Goal: Information Seeking & Learning: Check status

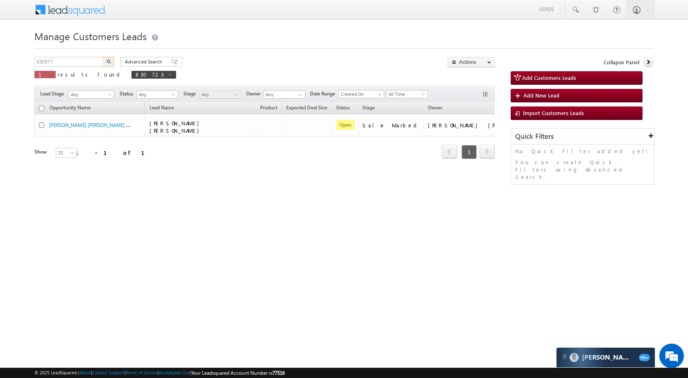
click at [111, 60] on button "button" at bounding box center [108, 62] width 11 height 10
click at [70, 57] on input "830977" at bounding box center [69, 62] width 70 height 10
paste input "814"
click at [107, 62] on img "button" at bounding box center [108, 61] width 4 height 4
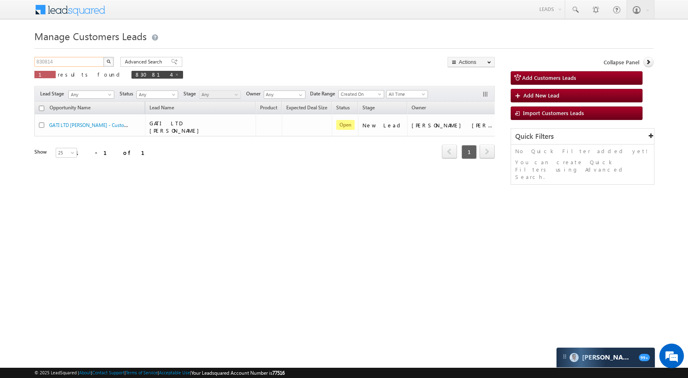
click at [79, 63] on input "830814" at bounding box center [69, 62] width 70 height 10
paste input "5801"
click at [108, 61] on img "button" at bounding box center [108, 61] width 4 height 4
click at [95, 62] on input "835801" at bounding box center [69, 62] width 70 height 10
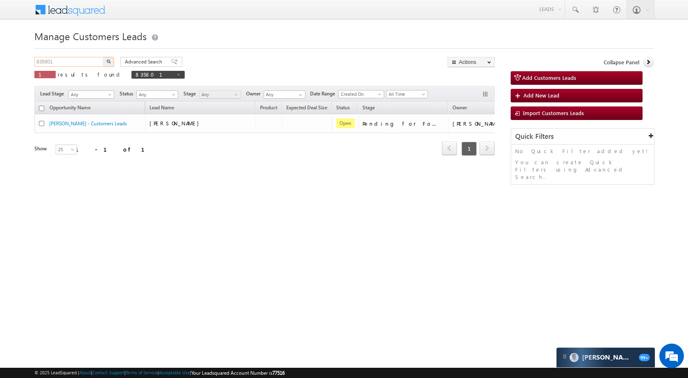
click at [95, 62] on input "835801" at bounding box center [69, 62] width 70 height 10
paste input "7877"
click at [111, 58] on button "button" at bounding box center [108, 62] width 11 height 10
click at [101, 57] on input "837877" at bounding box center [69, 62] width 70 height 10
click at [92, 61] on input "837877" at bounding box center [69, 62] width 70 height 10
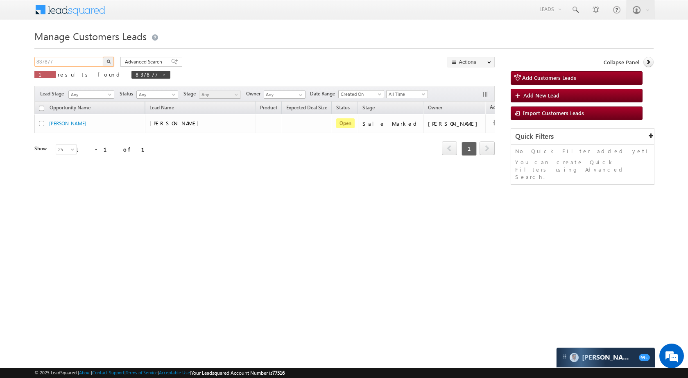
click at [92, 61] on input "837877" at bounding box center [69, 62] width 70 height 10
paste input "40845"
click at [104, 60] on button "button" at bounding box center [108, 62] width 11 height 10
click at [84, 63] on input "840845" at bounding box center [69, 62] width 70 height 10
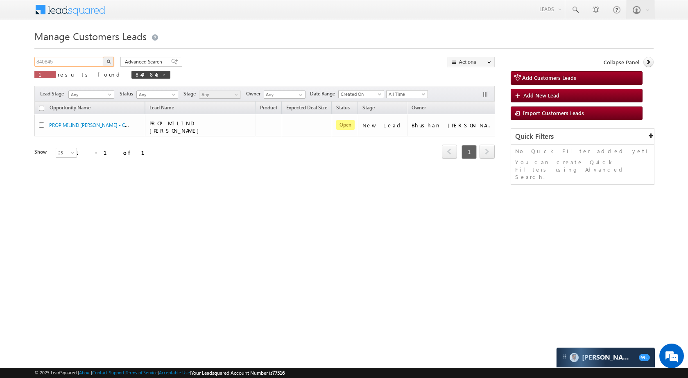
paste input "2752"
click at [104, 63] on button "button" at bounding box center [108, 62] width 11 height 10
click at [86, 56] on div "Manage Customers Leads 842752 X 1 results found 842752 Advanced Search Advanced…" at bounding box center [343, 129] width 619 height 205
click at [86, 59] on input "842752" at bounding box center [69, 62] width 70 height 10
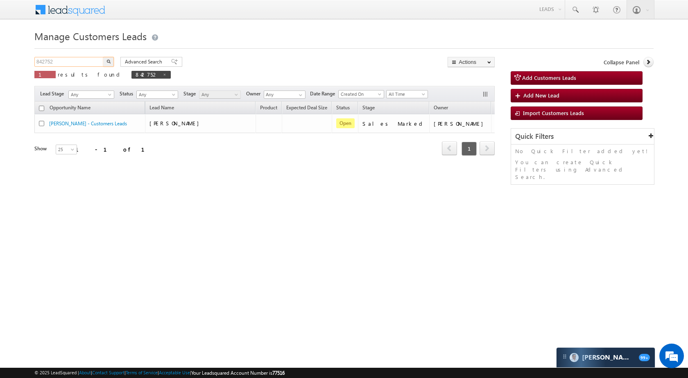
paste input "5048"
click at [110, 61] on img "button" at bounding box center [108, 61] width 4 height 4
click at [85, 62] on input "845048" at bounding box center [69, 62] width 70 height 10
paste input "1669"
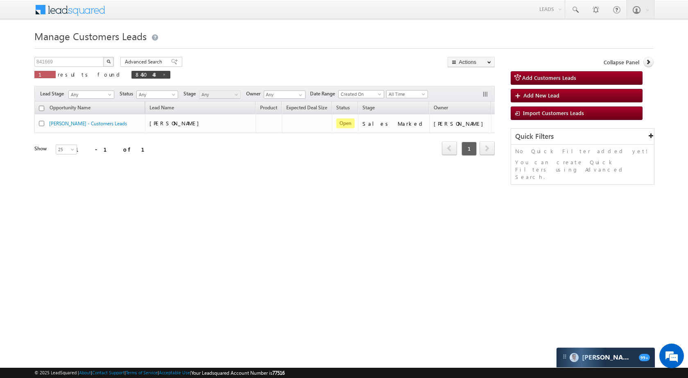
click at [110, 63] on img "button" at bounding box center [108, 61] width 4 height 4
click at [88, 55] on div "Manage Customers Leads 841669 X 1 results found 841669 Advanced Search Advanced…" at bounding box center [343, 129] width 619 height 205
click at [87, 61] on input "841669" at bounding box center [69, 62] width 70 height 10
paste input "378"
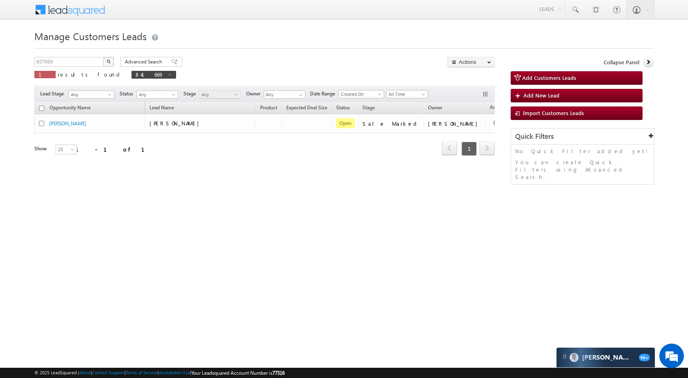
click at [111, 61] on button "button" at bounding box center [108, 62] width 11 height 10
click at [87, 62] on input "837869" at bounding box center [69, 62] width 70 height 10
paste input "10878"
click at [107, 61] on img "button" at bounding box center [108, 61] width 4 height 4
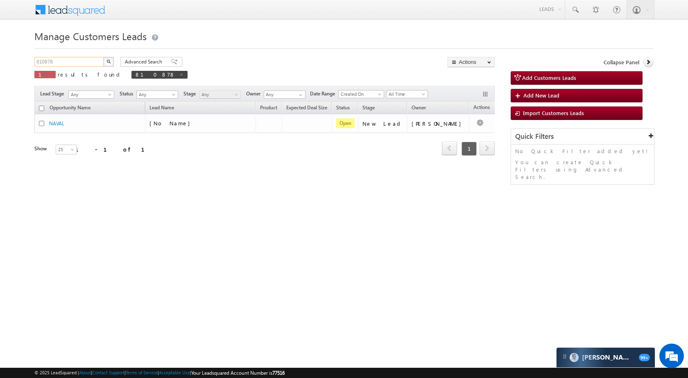
click at [88, 63] on input "810878" at bounding box center [69, 62] width 70 height 10
click at [112, 62] on button "button" at bounding box center [108, 62] width 11 height 10
click at [82, 63] on input "810878" at bounding box center [69, 62] width 70 height 10
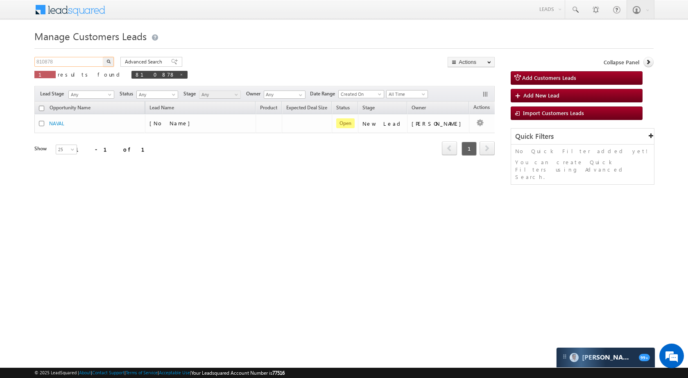
click at [82, 63] on input "810878" at bounding box center [69, 62] width 70 height 10
paste input "9876"
click at [109, 62] on img "button" at bounding box center [108, 61] width 4 height 4
click at [66, 61] on input "819876" at bounding box center [69, 62] width 70 height 10
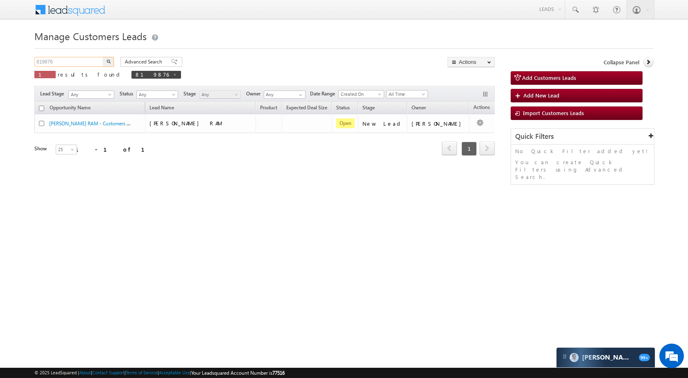
paste input "53087"
click at [105, 64] on button "button" at bounding box center [108, 62] width 11 height 10
click at [84, 66] on input "853087" at bounding box center [69, 62] width 70 height 10
click at [83, 64] on input "853087" at bounding box center [69, 62] width 70 height 10
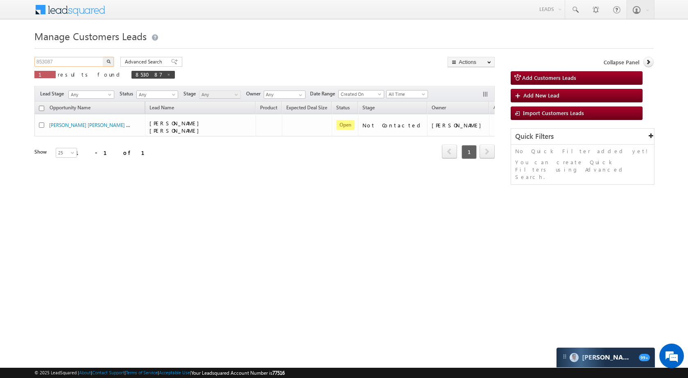
paste input "5624"
click at [109, 61] on img "button" at bounding box center [108, 61] width 4 height 4
click at [77, 59] on input "855624" at bounding box center [69, 62] width 70 height 10
paste input "60159"
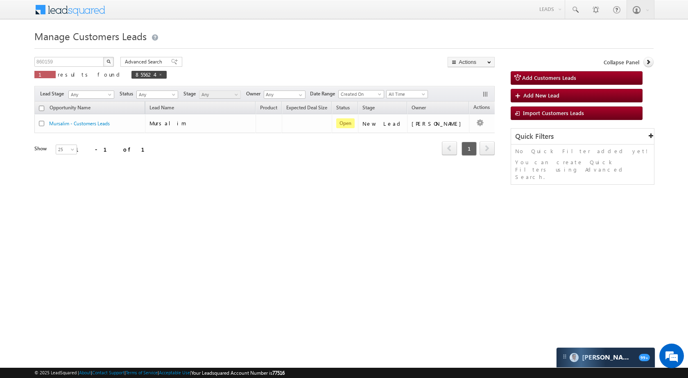
click at [106, 58] on button "button" at bounding box center [108, 62] width 11 height 10
click at [71, 64] on input "860159" at bounding box center [69, 62] width 70 height 10
paste input "2341"
click at [109, 60] on img "button" at bounding box center [108, 61] width 4 height 4
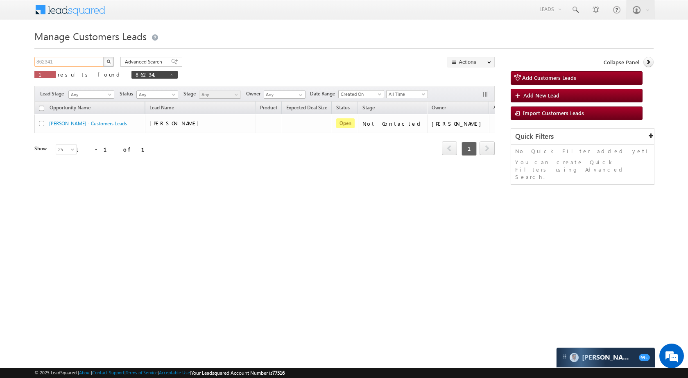
click at [72, 58] on input "862341" at bounding box center [69, 62] width 70 height 10
paste input "18310"
click at [111, 63] on button "button" at bounding box center [108, 62] width 11 height 10
click at [93, 56] on div "Manage Customers Leads 818310 X 1 results found 818310 Advanced Search Advanced…" at bounding box center [343, 129] width 619 height 205
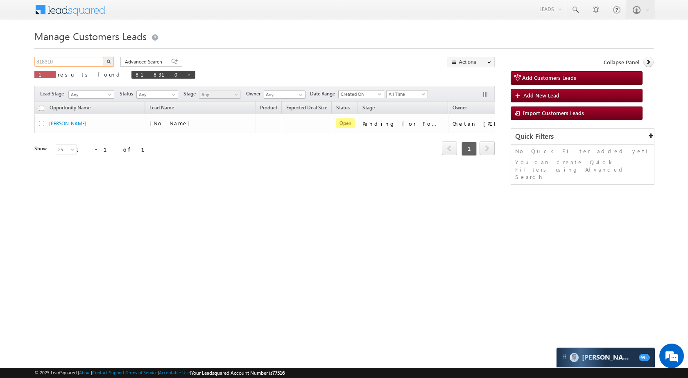
click at [87, 64] on input "818310" at bounding box center [69, 62] width 70 height 10
paste input "62291"
click at [106, 59] on button "button" at bounding box center [108, 62] width 11 height 10
click at [86, 66] on input "862291" at bounding box center [69, 62] width 70 height 10
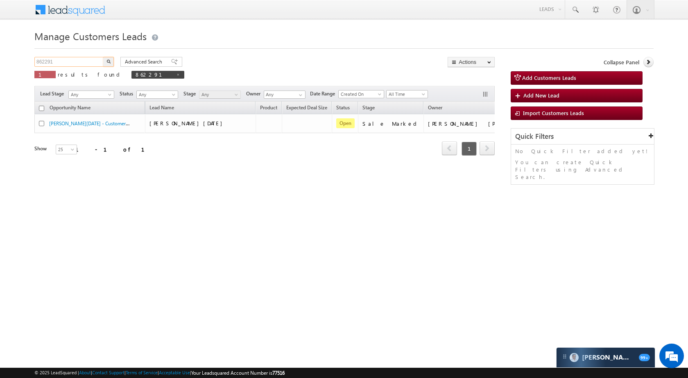
click at [86, 66] on input "862291" at bounding box center [69, 62] width 70 height 10
paste input "7236"
click at [108, 63] on img "button" at bounding box center [108, 61] width 4 height 4
click at [91, 61] on input "867236" at bounding box center [69, 62] width 70 height 10
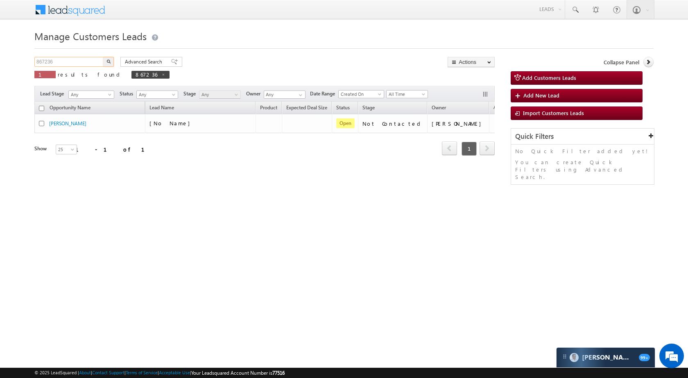
paste input "3070"
click at [112, 59] on button "button" at bounding box center [108, 62] width 11 height 10
click at [93, 62] on input "830706" at bounding box center [69, 62] width 70 height 10
paste input "71894"
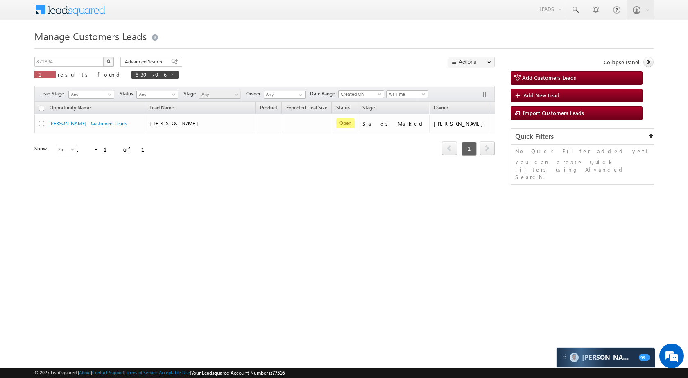
click at [108, 59] on button "button" at bounding box center [108, 62] width 11 height 10
click at [68, 65] on input "871894" at bounding box center [69, 62] width 70 height 10
paste input "30935"
type input "830935"
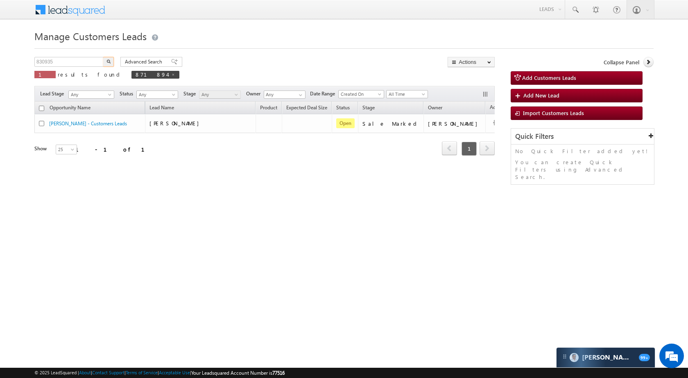
click at [106, 62] on button "button" at bounding box center [108, 62] width 11 height 10
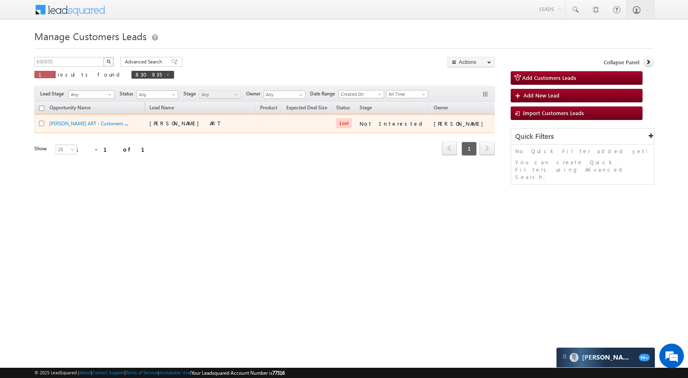
click at [86, 119] on td "NASHRUDDIN ZARI ART - Customers Leads" at bounding box center [89, 123] width 111 height 19
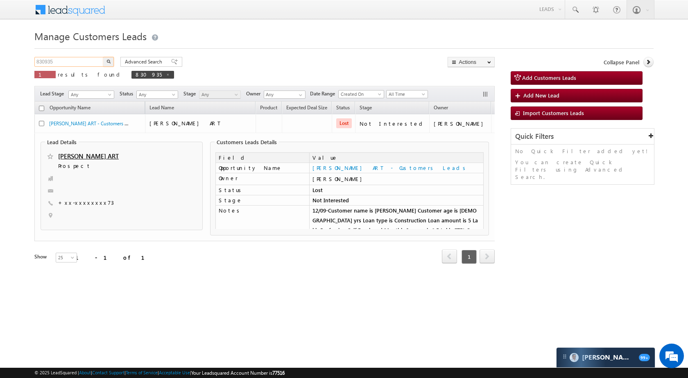
click at [91, 62] on input "830935" at bounding box center [69, 62] width 70 height 10
click at [108, 62] on img "button" at bounding box center [108, 61] width 4 height 4
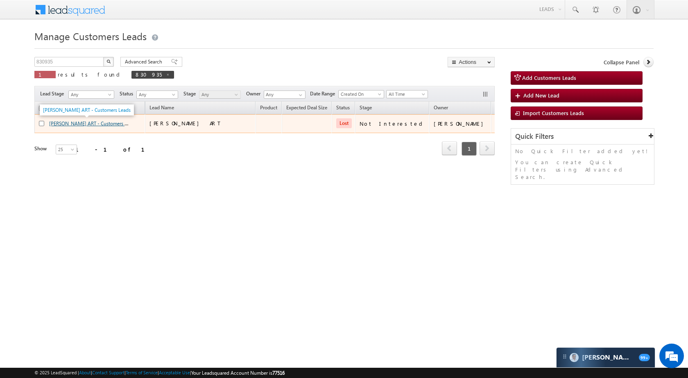
click at [81, 124] on link "NASHRUDDIN ZARI ART - Customers Leads" at bounding box center [93, 123] width 88 height 7
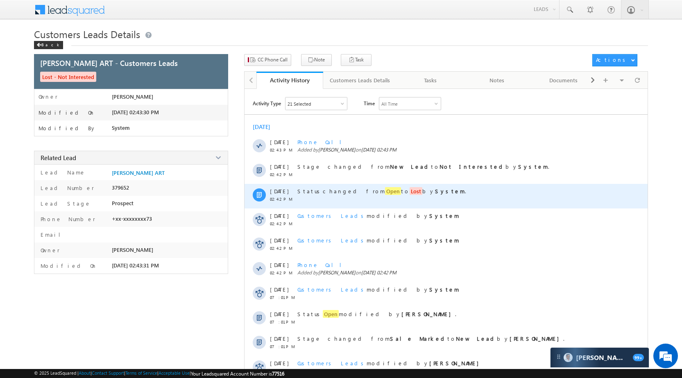
click at [355, 187] on div "Status changed from Open to Lost by System ." at bounding box center [455, 196] width 316 height 25
click at [385, 188] on span "Open" at bounding box center [393, 191] width 16 height 8
click at [311, 189] on span "Status" at bounding box center [309, 191] width 25 height 7
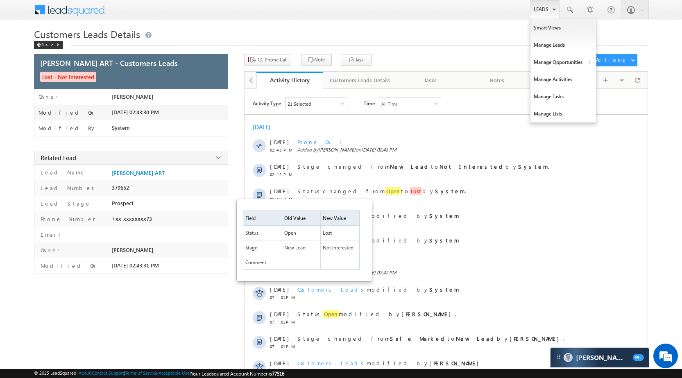
click at [540, 10] on link "Leads" at bounding box center [544, 9] width 29 height 19
click at [553, 66] on link "Manage Opportunities" at bounding box center [563, 62] width 66 height 17
click at [614, 79] on link "Customers Leads" at bounding box center [634, 79] width 75 height 17
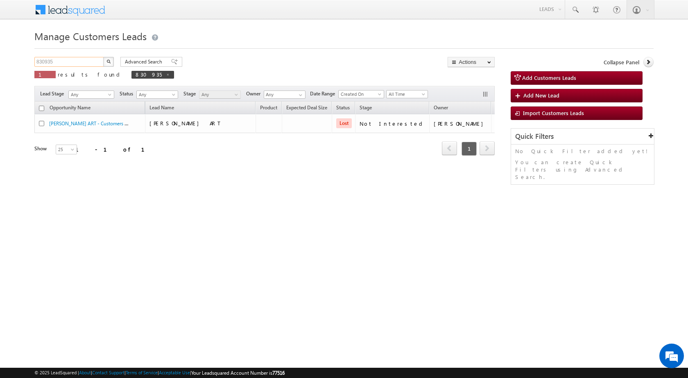
click at [91, 61] on input "830935" at bounding box center [69, 62] width 70 height 10
paste input "41669"
click at [110, 62] on img "button" at bounding box center [108, 61] width 4 height 4
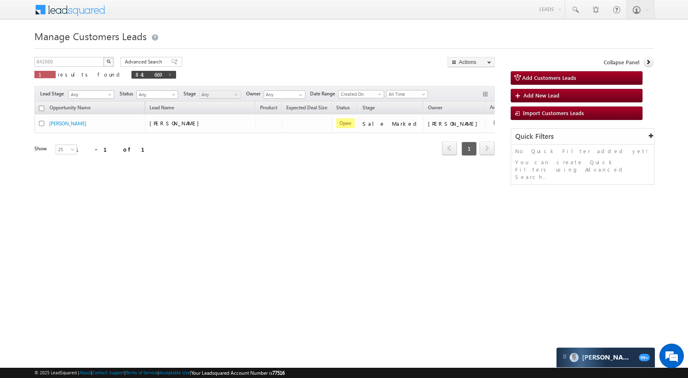
click at [77, 54] on div "Manage Customers Leads 841669 X 1 results found 841669 Advanced Search Advanced…" at bounding box center [343, 129] width 619 height 205
click at [72, 65] on input "841669" at bounding box center [69, 62] width 70 height 10
paste input "717"
click at [108, 66] on button "button" at bounding box center [108, 62] width 11 height 10
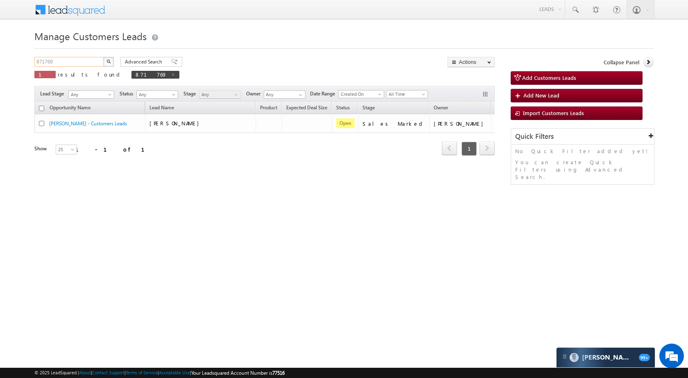
click at [72, 66] on input "871769" at bounding box center [69, 62] width 70 height 10
paste input "81474"
type input "881474"
click at [109, 59] on img "button" at bounding box center [108, 61] width 4 height 4
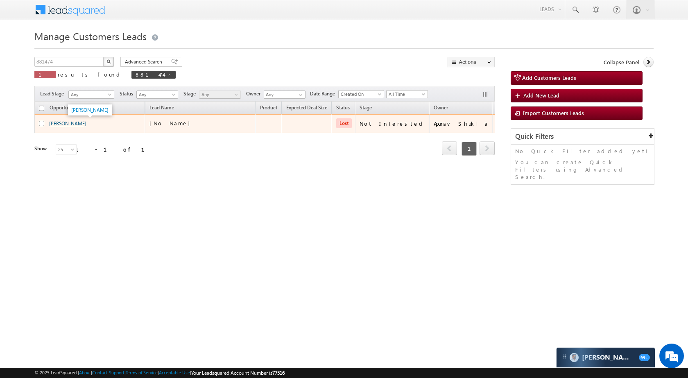
click at [73, 122] on link "BHAWANI SINGH" at bounding box center [67, 123] width 37 height 6
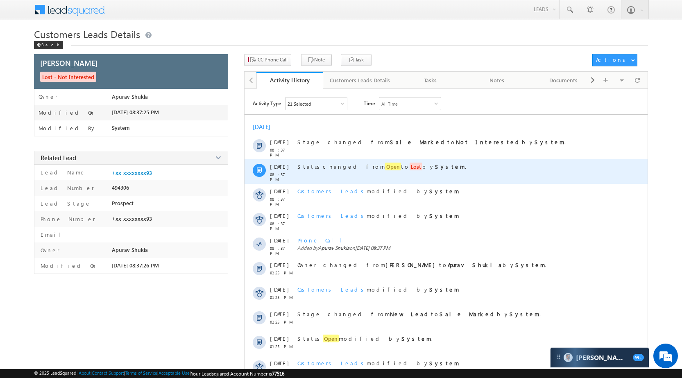
click at [385, 167] on span "Open" at bounding box center [393, 167] width 16 height 8
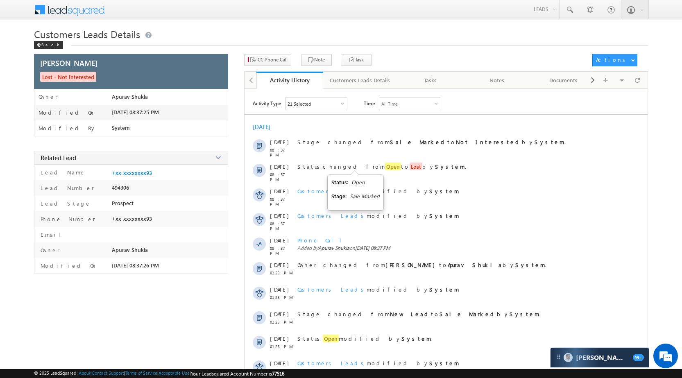
click at [357, 183] on div "Status: Open" at bounding box center [347, 182] width 33 height 7
click at [363, 202] on div "Status: Open Stage: Sale Marked" at bounding box center [355, 193] width 48 height 28
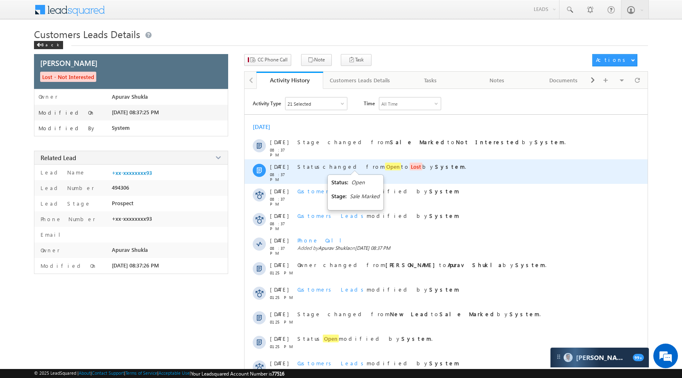
click at [425, 172] on div "Status changed from Open to Lost by System ." at bounding box center [455, 171] width 316 height 25
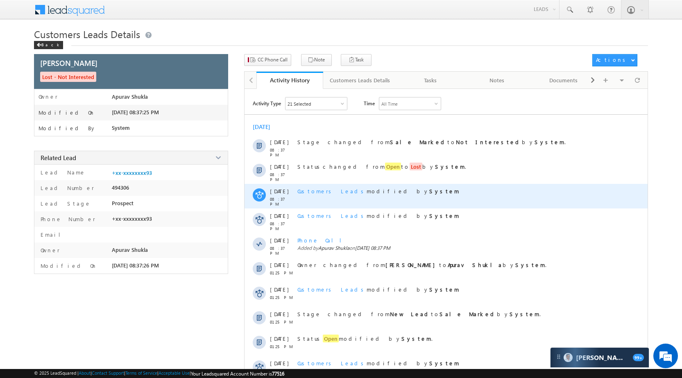
click at [324, 190] on span "Customers Leads" at bounding box center [331, 191] width 69 height 7
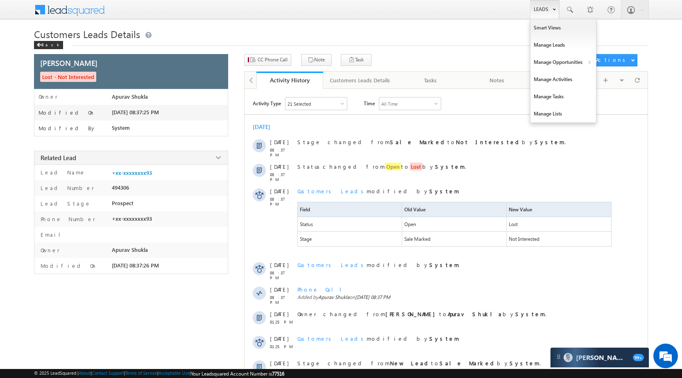
click at [530, 12] on link "Leads" at bounding box center [544, 9] width 29 height 19
click at [565, 65] on link "Manage Opportunities" at bounding box center [563, 62] width 66 height 17
click at [630, 79] on link "Customers Leads" at bounding box center [634, 79] width 75 height 17
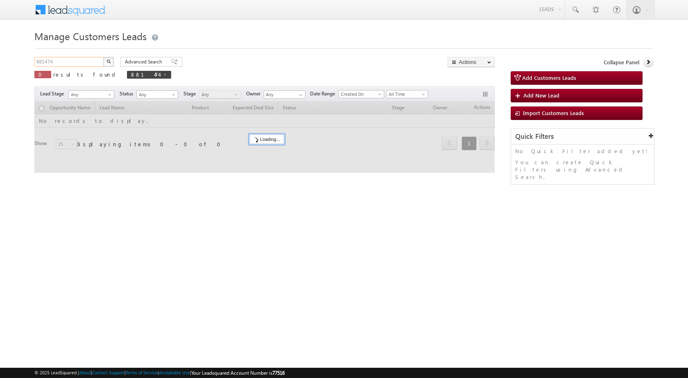
click at [77, 59] on input "881474" at bounding box center [69, 62] width 70 height 10
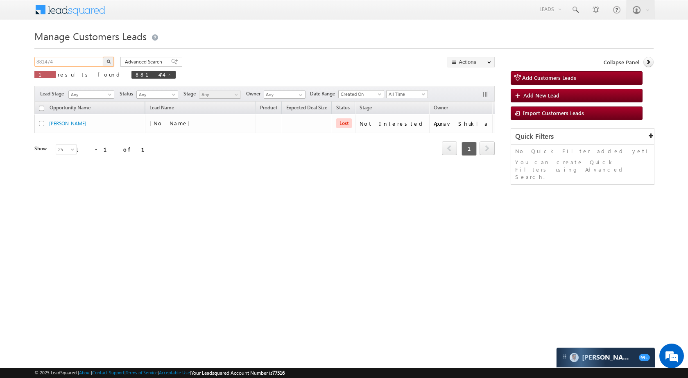
paste input "4917"
type input "884917"
click at [110, 62] on img "button" at bounding box center [108, 61] width 4 height 4
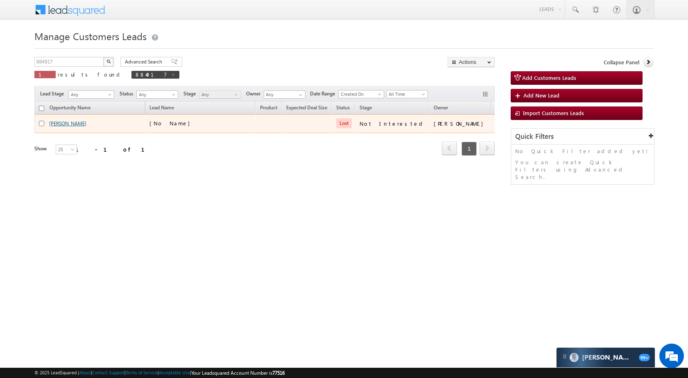
click at [61, 124] on link "[PERSON_NAME]" at bounding box center [67, 123] width 37 height 6
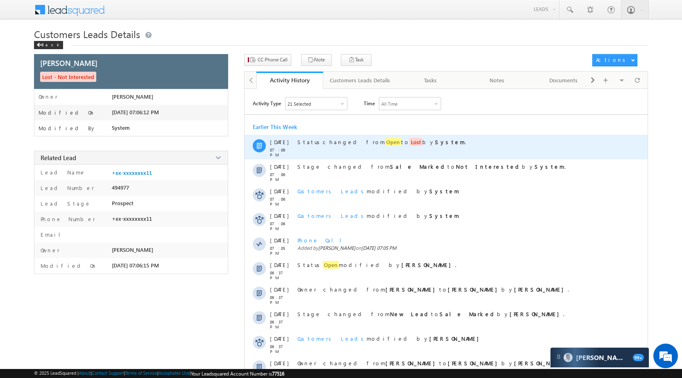
click at [385, 144] on span "Open" at bounding box center [393, 142] width 16 height 8
click at [411, 139] on div "Status changed from Open to Lost by System ." at bounding box center [455, 141] width 316 height 7
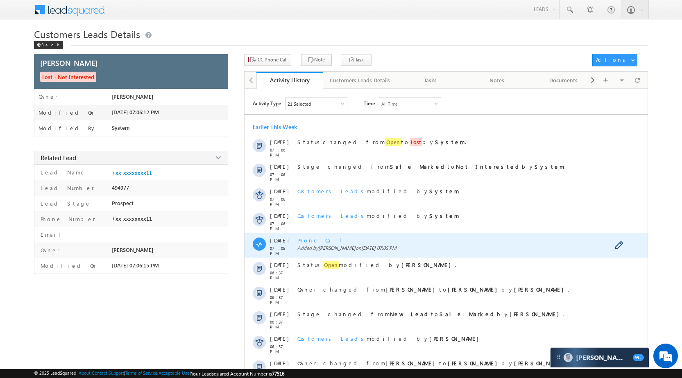
click at [313, 241] on span "Phone Call" at bounding box center [322, 240] width 50 height 7
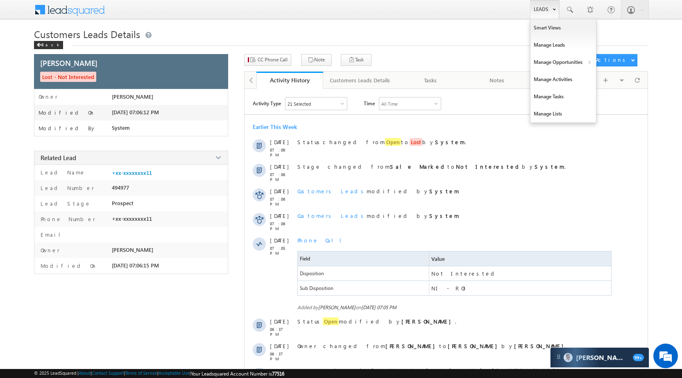
click at [551, 12] on link "Leads" at bounding box center [544, 9] width 29 height 19
click at [563, 63] on link "Manage Opportunities" at bounding box center [563, 62] width 66 height 17
click at [617, 81] on link "Customers Leads" at bounding box center [634, 79] width 75 height 17
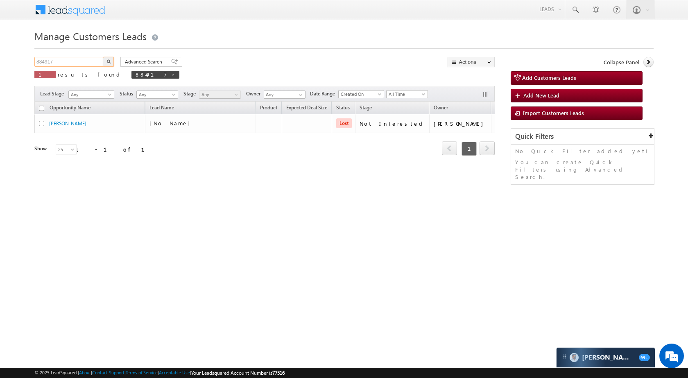
click at [64, 64] on input "884917" at bounding box center [69, 62] width 70 height 10
paste input "75916"
click at [110, 61] on img "button" at bounding box center [108, 61] width 4 height 4
click at [65, 60] on input "875916" at bounding box center [69, 62] width 70 height 10
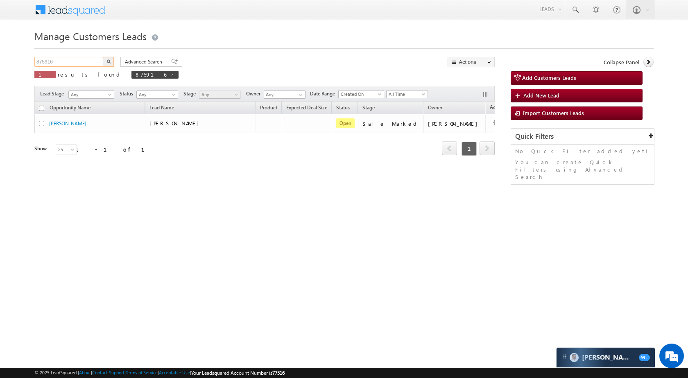
click at [65, 60] on input "875916" at bounding box center [69, 62] width 70 height 10
paste input "83767"
type input "883767"
click at [111, 60] on button "button" at bounding box center [108, 62] width 11 height 10
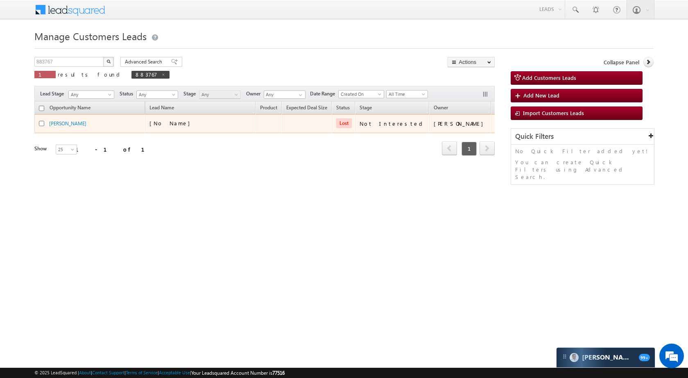
click at [75, 119] on td "[PERSON_NAME]" at bounding box center [89, 123] width 111 height 19
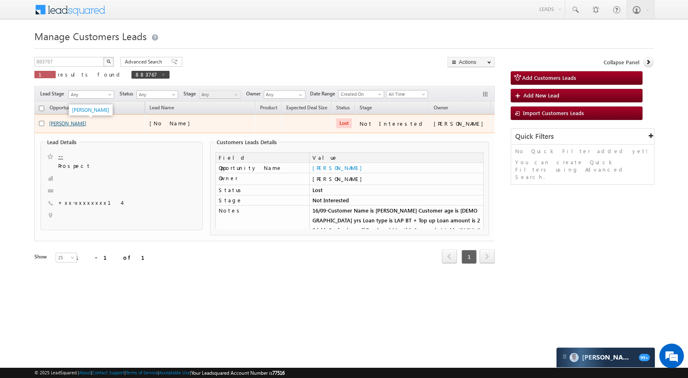
click at [61, 122] on link "[PERSON_NAME]" at bounding box center [67, 123] width 37 height 6
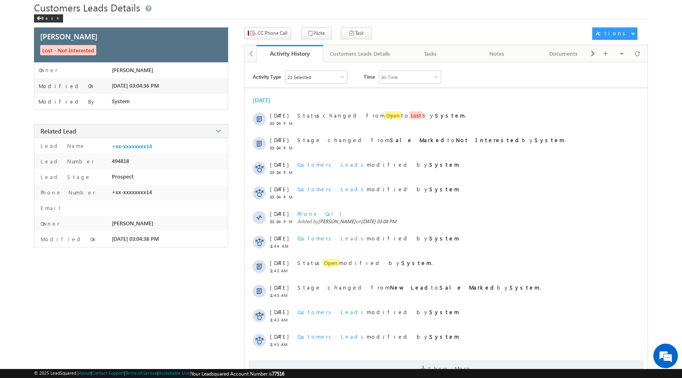
scroll to position [41, 0]
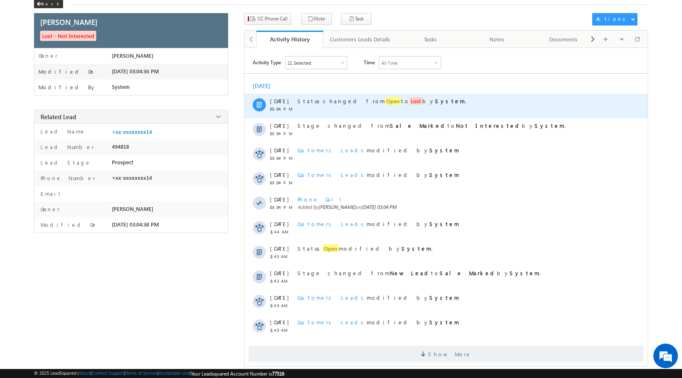
click at [385, 97] on span "Open" at bounding box center [393, 101] width 16 height 8
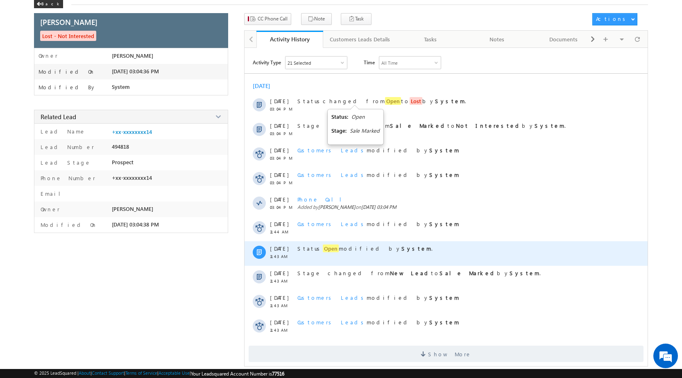
click at [323, 247] on span "Open" at bounding box center [331, 248] width 16 height 8
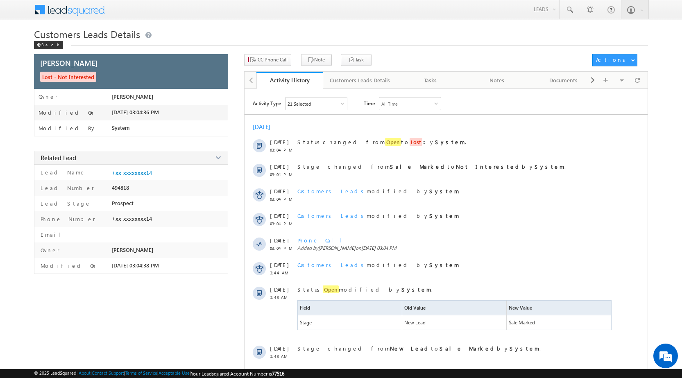
scroll to position [0, 0]
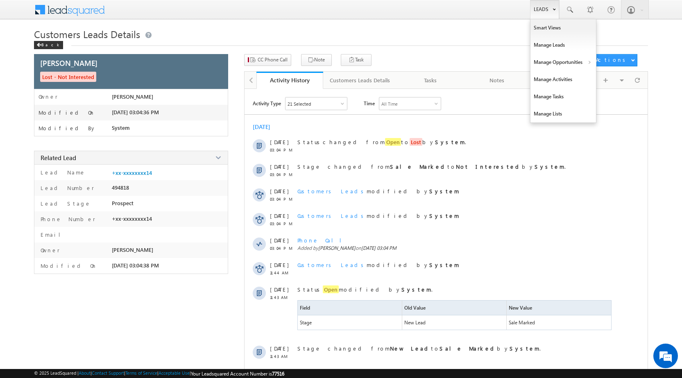
click at [540, 4] on link "Leads" at bounding box center [544, 9] width 29 height 19
click at [562, 54] on link "Manage Opportunities" at bounding box center [563, 62] width 66 height 17
click at [606, 73] on link "Customers Leads" at bounding box center [634, 79] width 75 height 17
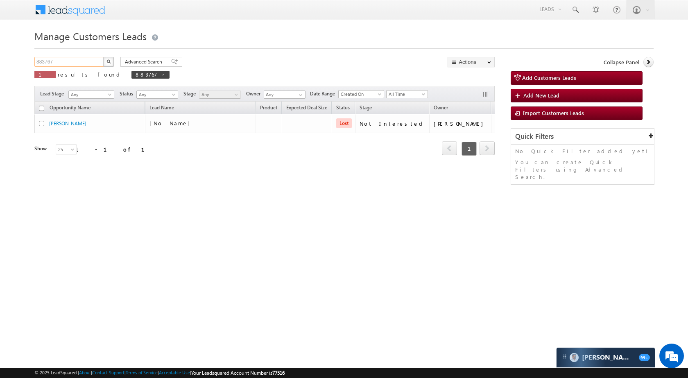
click at [70, 66] on input "883767" at bounding box center [69, 62] width 70 height 10
paste input "90098"
type input "890098"
click at [108, 61] on img "button" at bounding box center [108, 61] width 4 height 4
